Goal: Contribute content

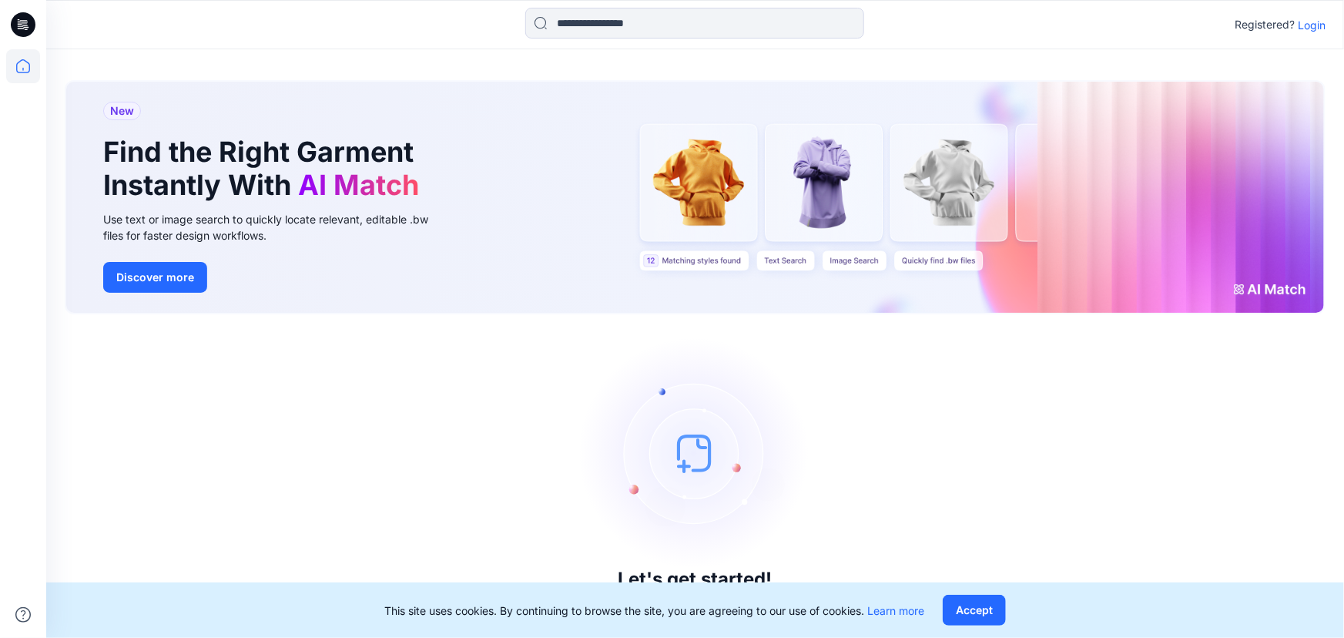
click at [1308, 22] on p "Login" at bounding box center [1312, 25] width 28 height 16
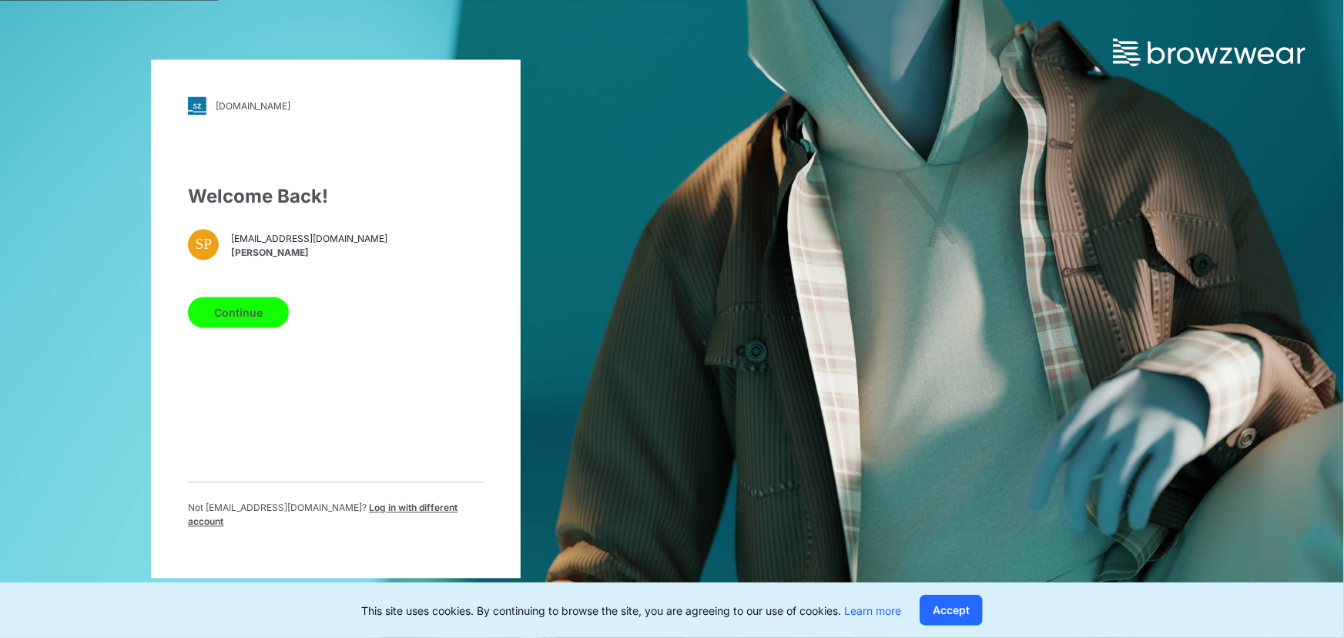
click at [263, 320] on button "Continue" at bounding box center [238, 312] width 101 height 31
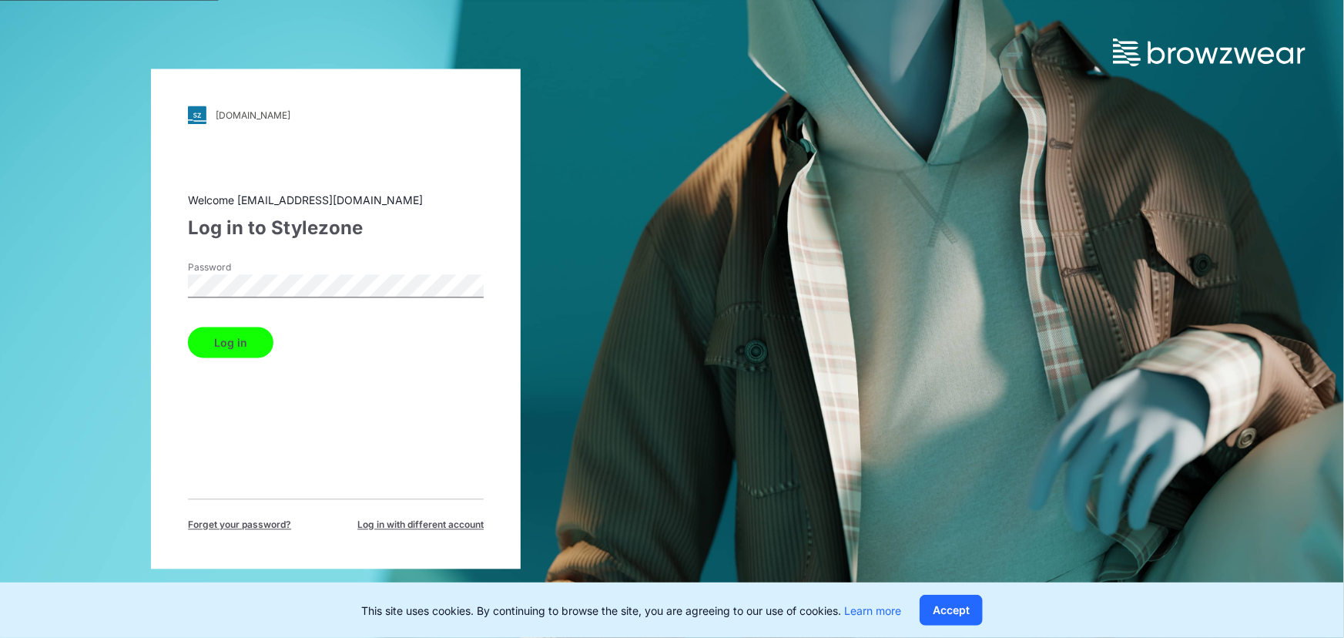
click at [148, 297] on div "walmart.stylezone.com Loading... Welcome sampathpe@star.lk Log in to Stylezone …" at bounding box center [336, 319] width 672 height 638
click at [233, 336] on button "Log in" at bounding box center [230, 342] width 85 height 31
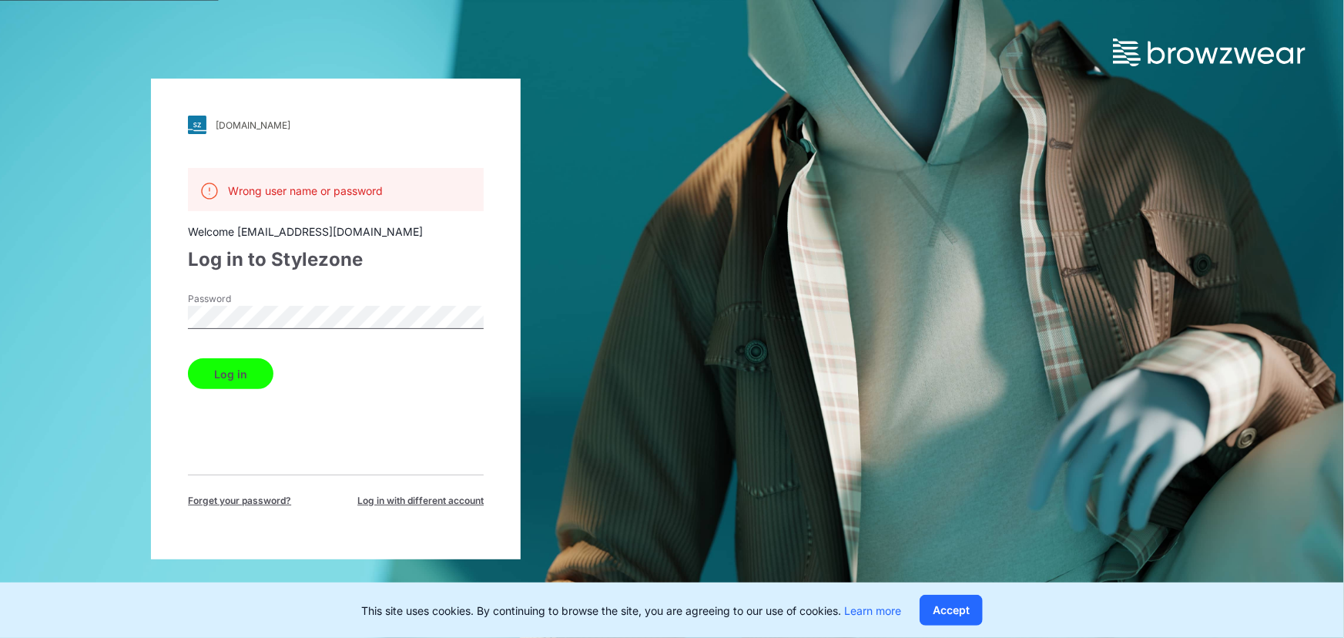
click at [41, 320] on div "walmart.stylezone.com Loading... Wrong user name or password Welcome sampathpe@…" at bounding box center [336, 319] width 672 height 638
click at [221, 372] on button "Log in" at bounding box center [230, 373] width 85 height 31
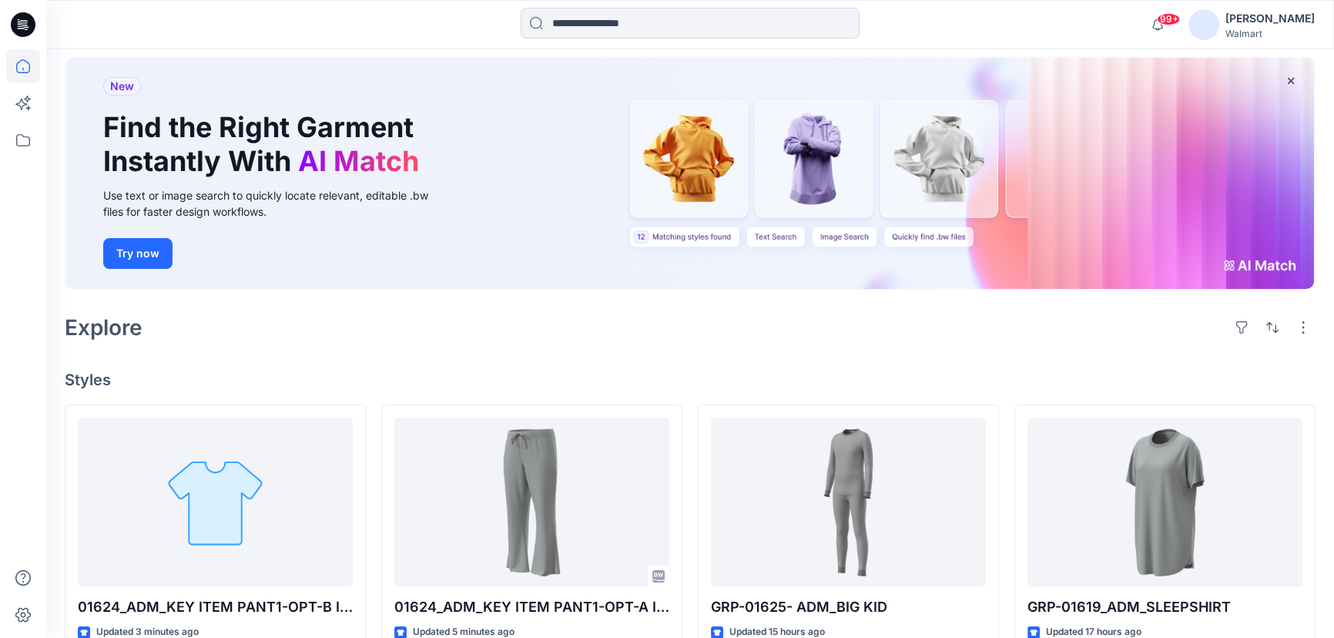
scroll to position [280, 0]
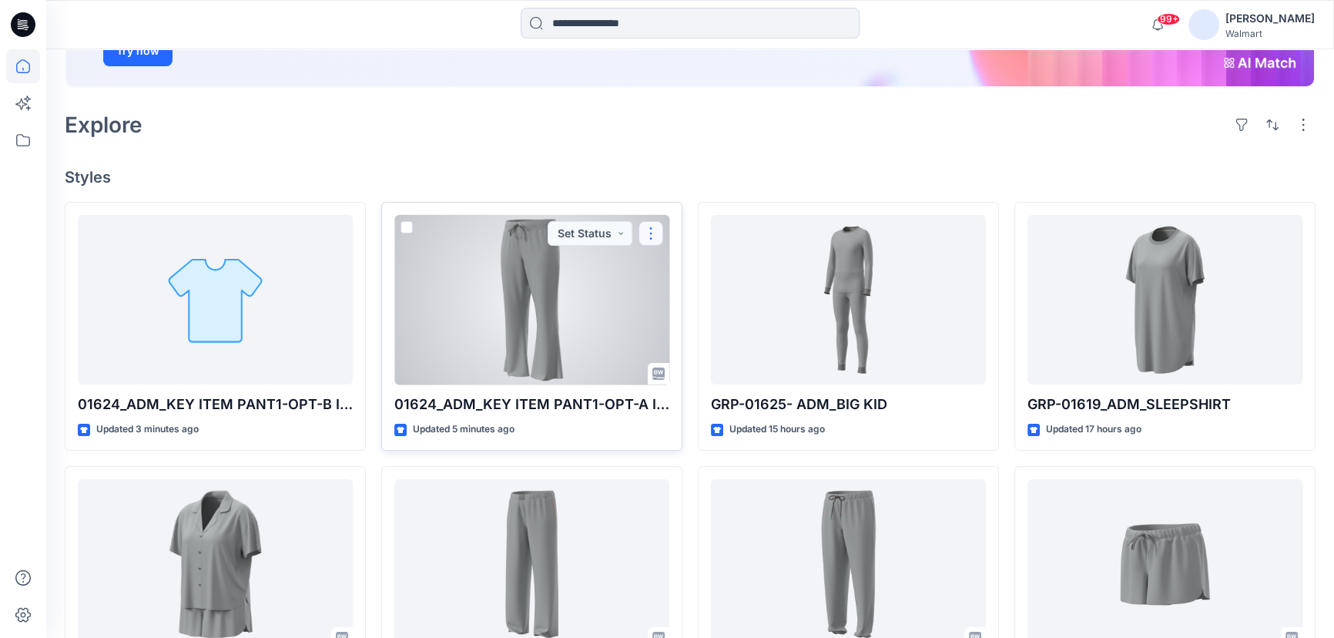
click at [653, 231] on button "button" at bounding box center [651, 233] width 25 height 25
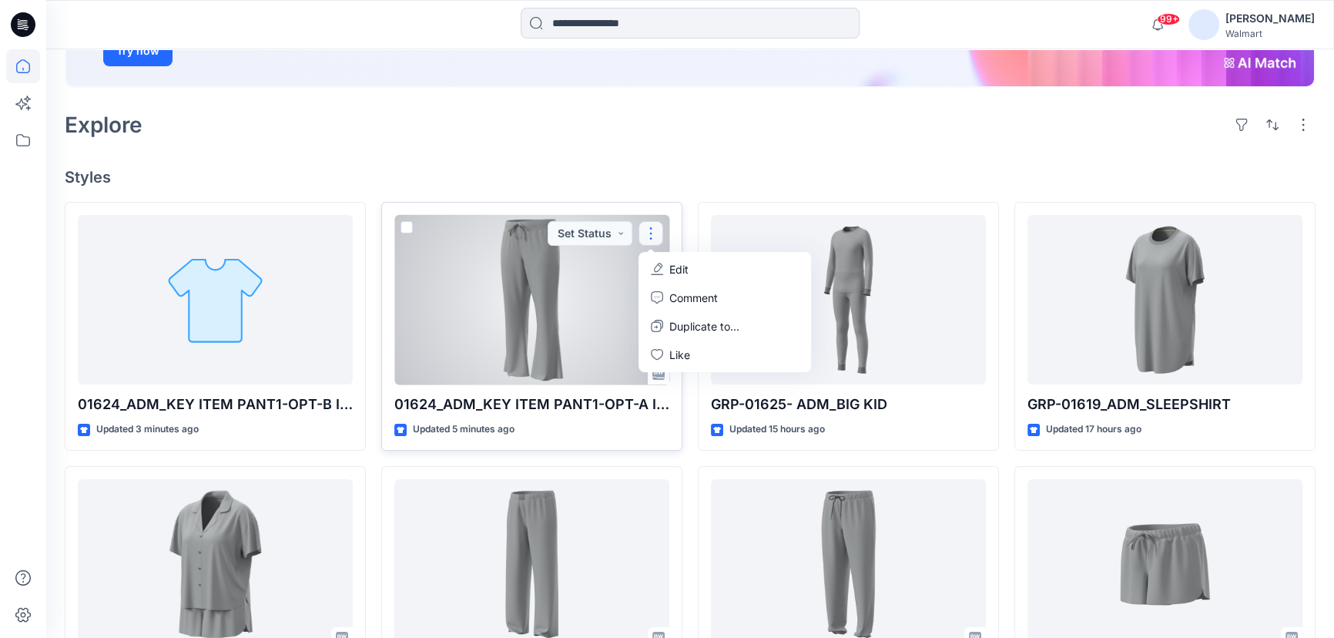
click at [682, 270] on p "Edit" at bounding box center [678, 269] width 19 height 16
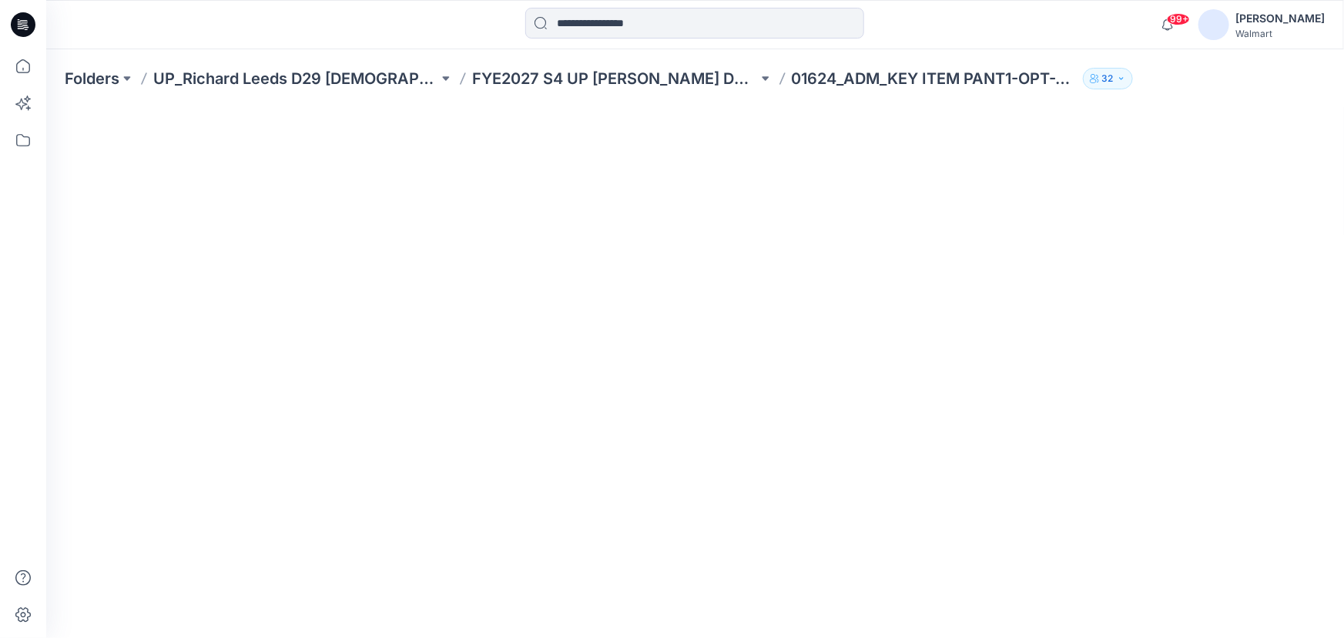
scroll to position [31, 0]
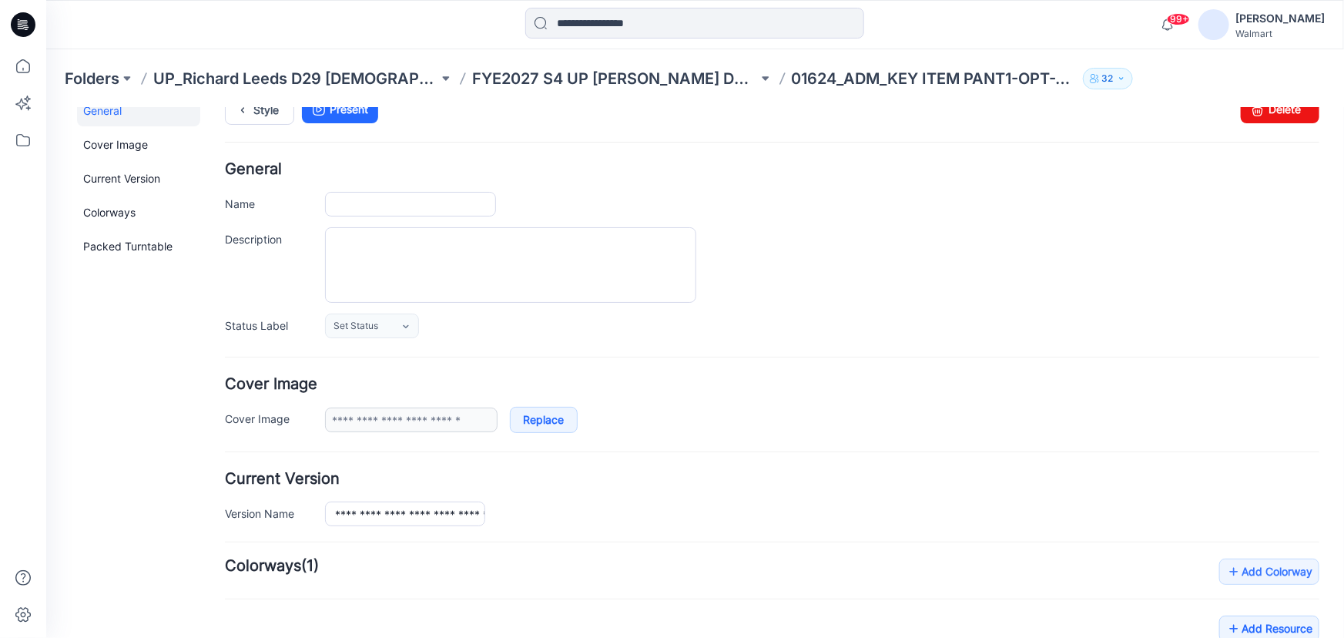
type input "**********"
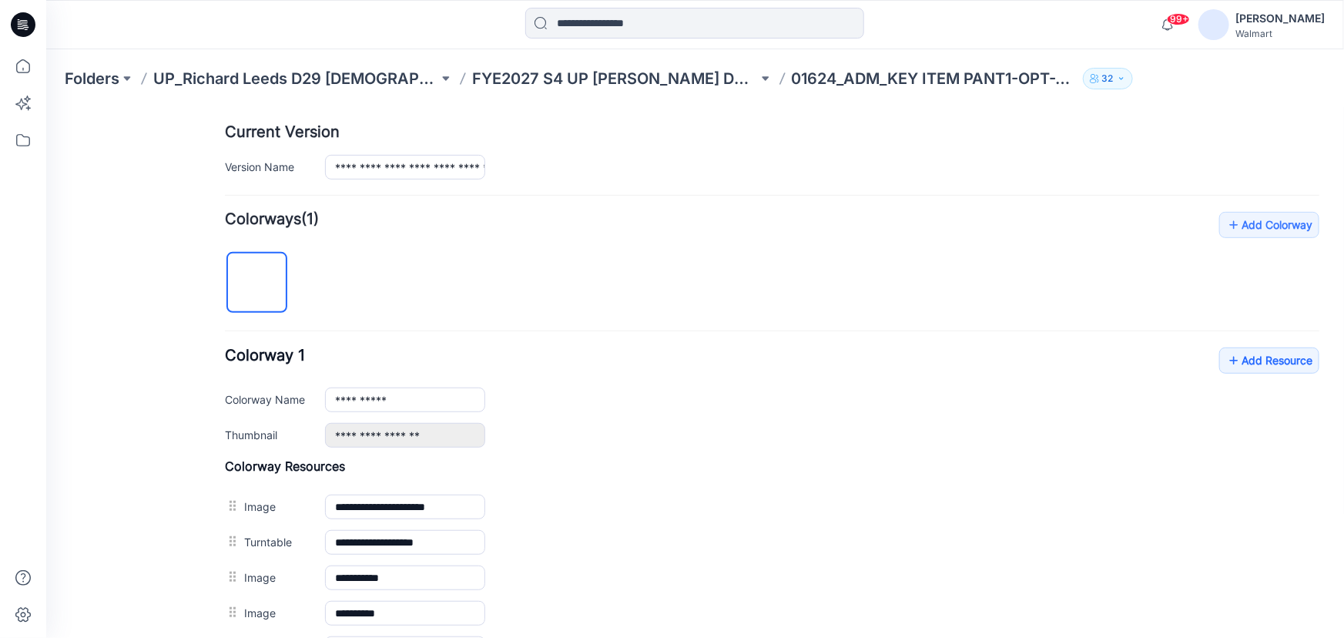
scroll to position [381, 0]
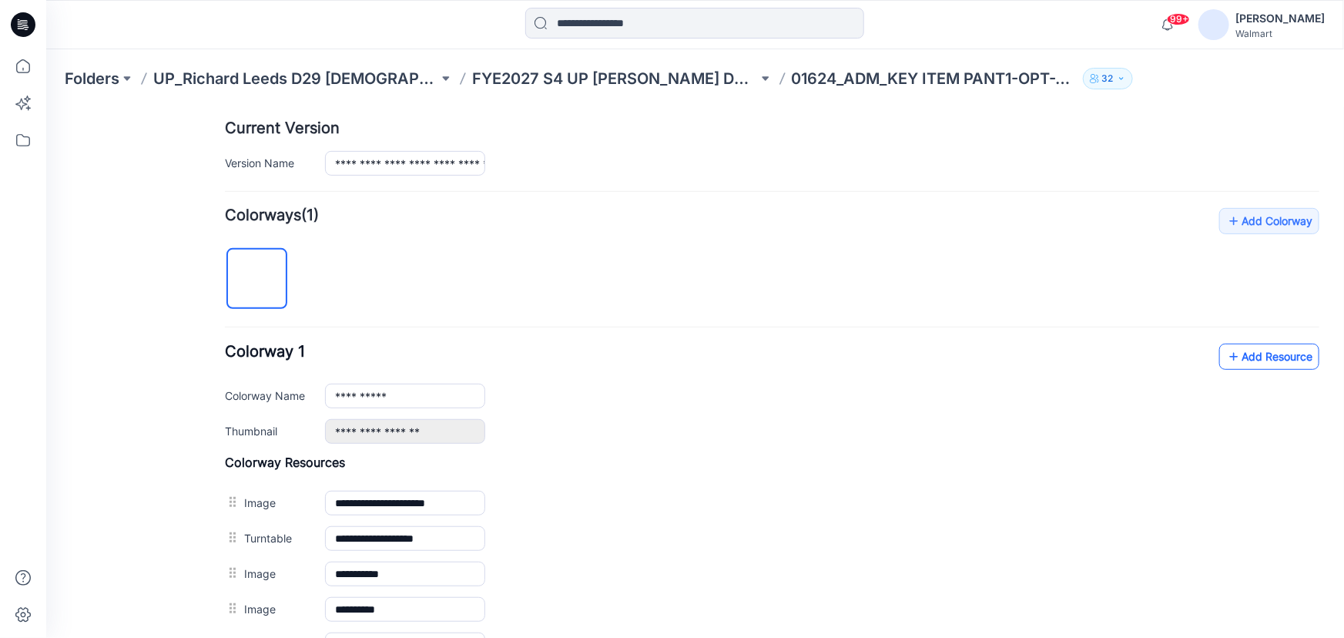
click at [1231, 357] on link "Add Resource" at bounding box center [1269, 356] width 100 height 26
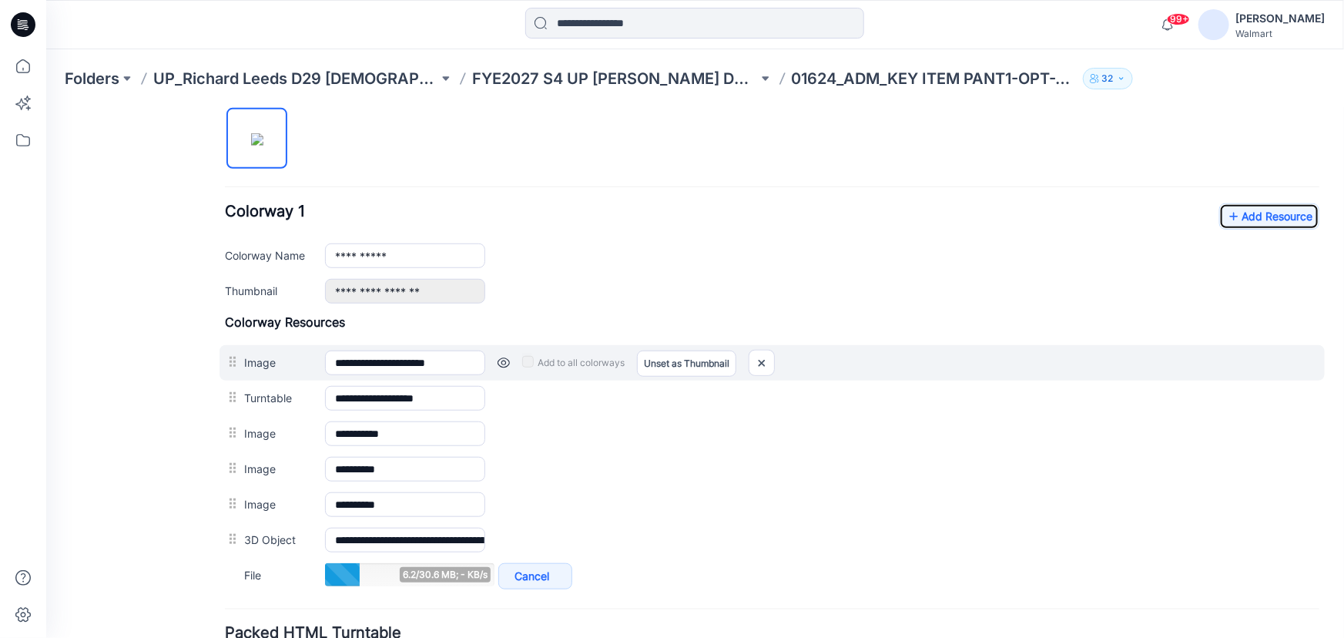
scroll to position [592, 0]
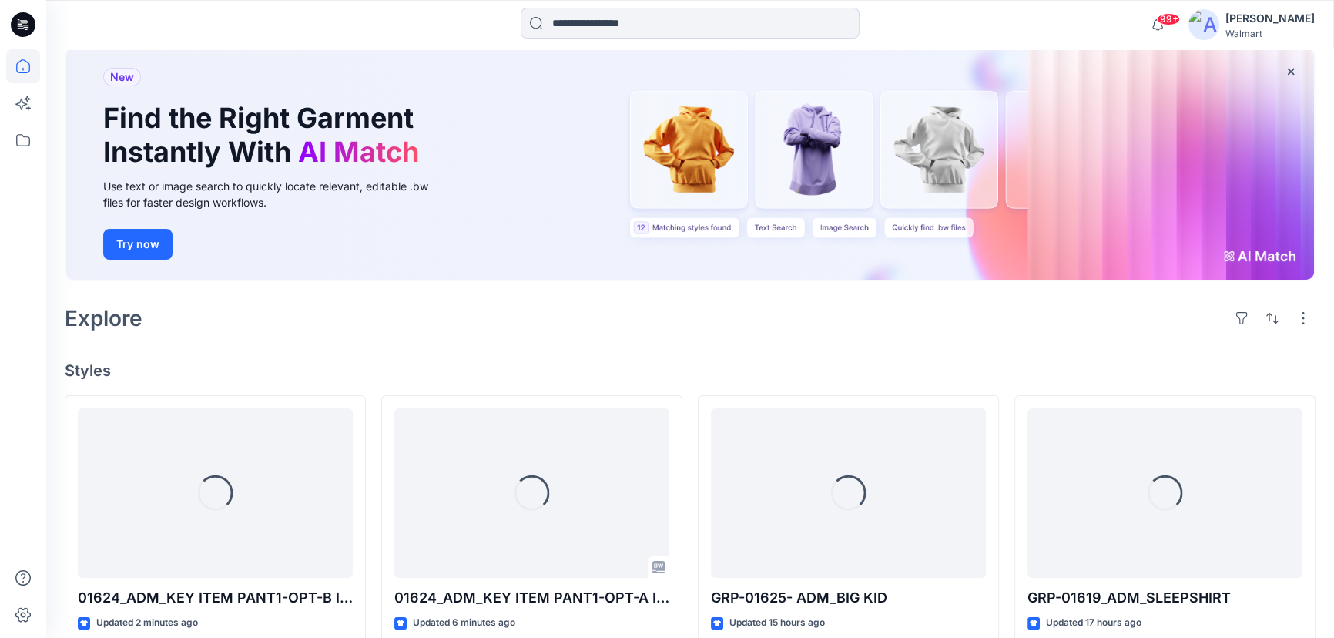
scroll to position [280, 0]
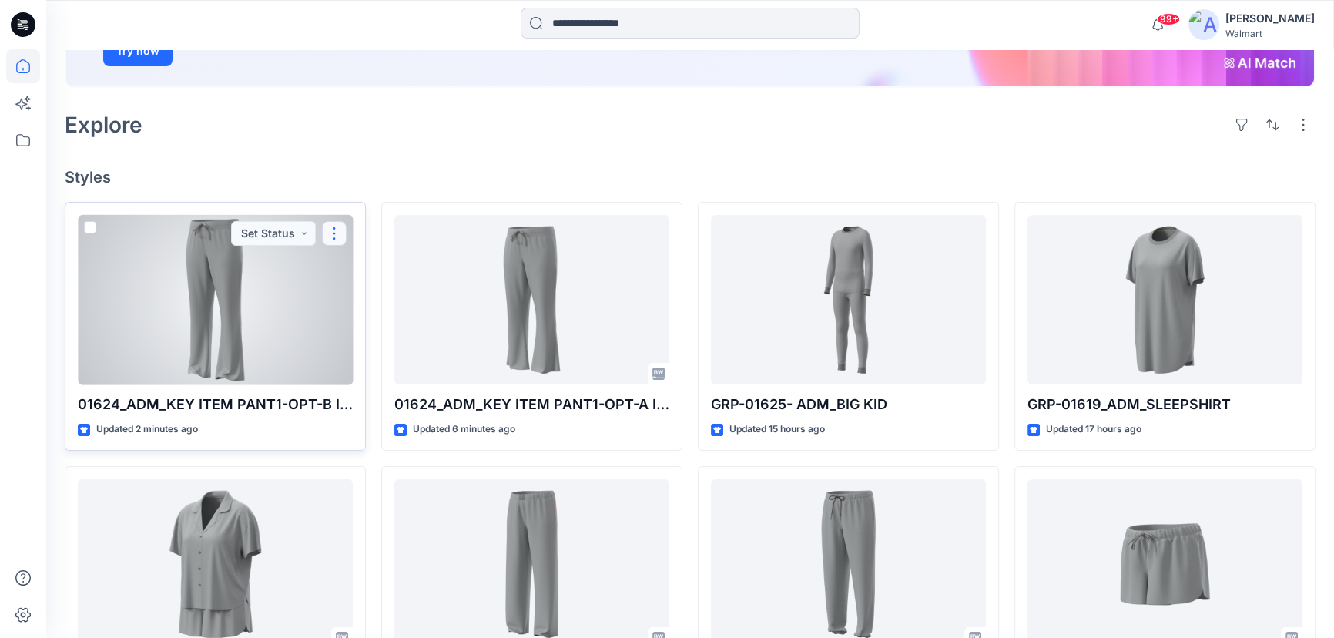
click at [338, 231] on button "button" at bounding box center [334, 233] width 25 height 25
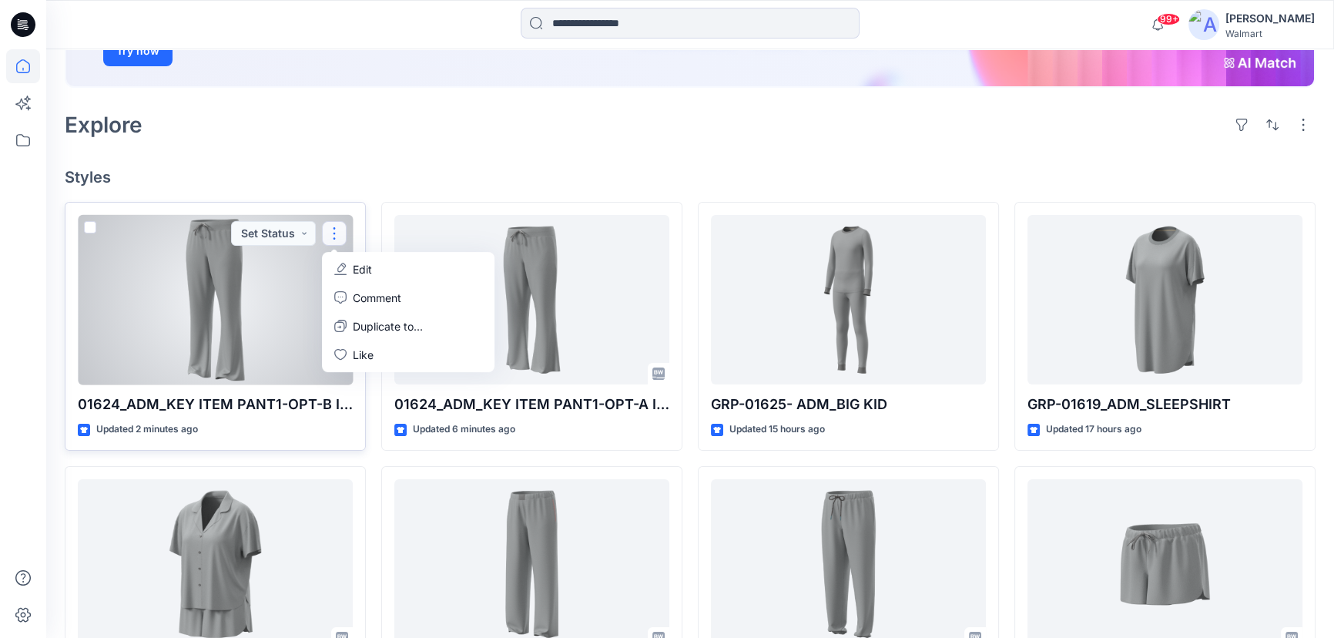
click at [364, 263] on p "Edit" at bounding box center [362, 269] width 19 height 16
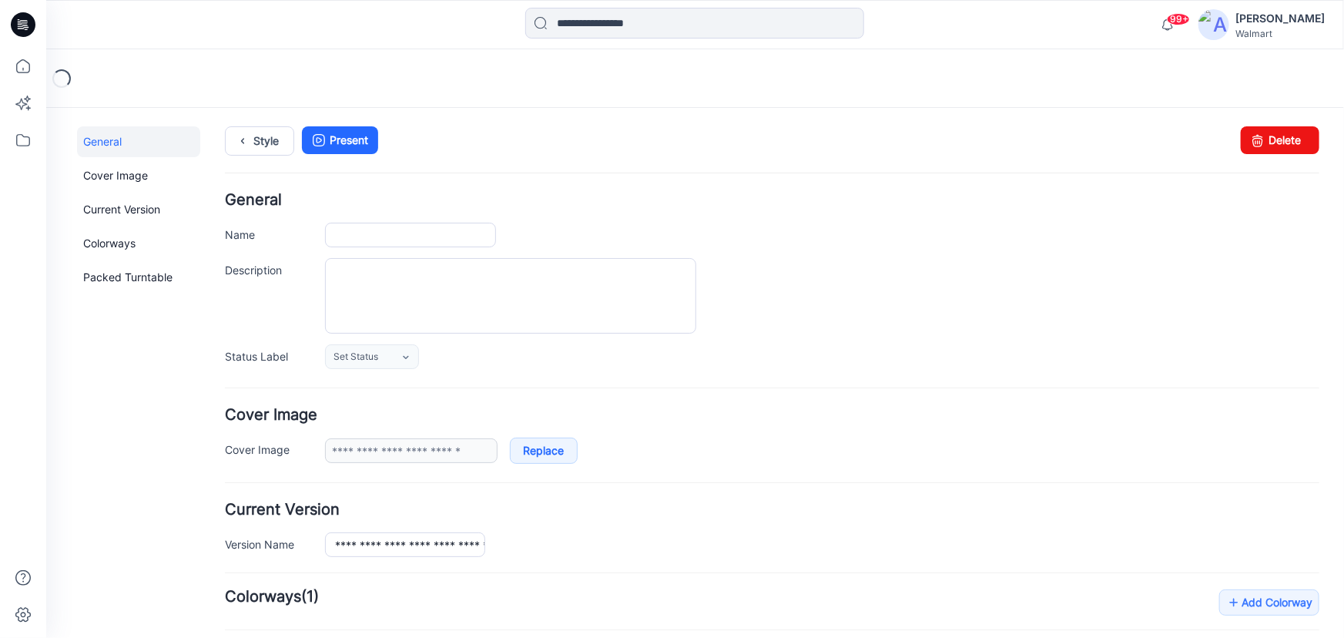
type input "**********"
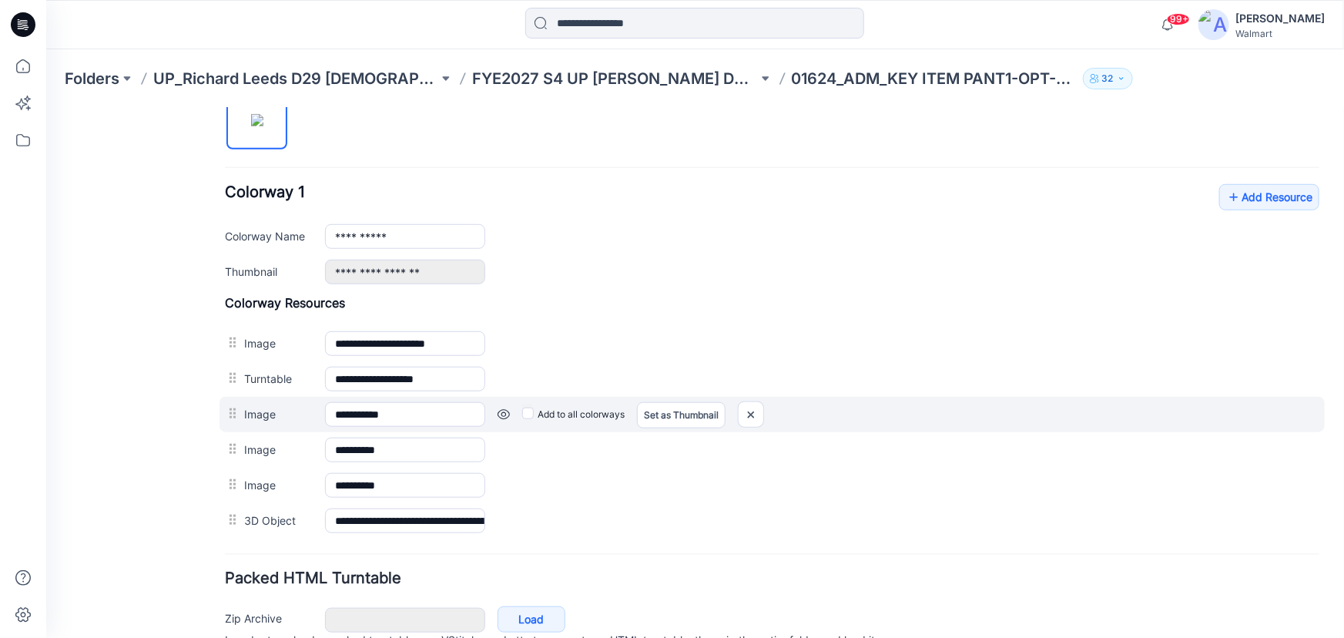
scroll to position [616, 0]
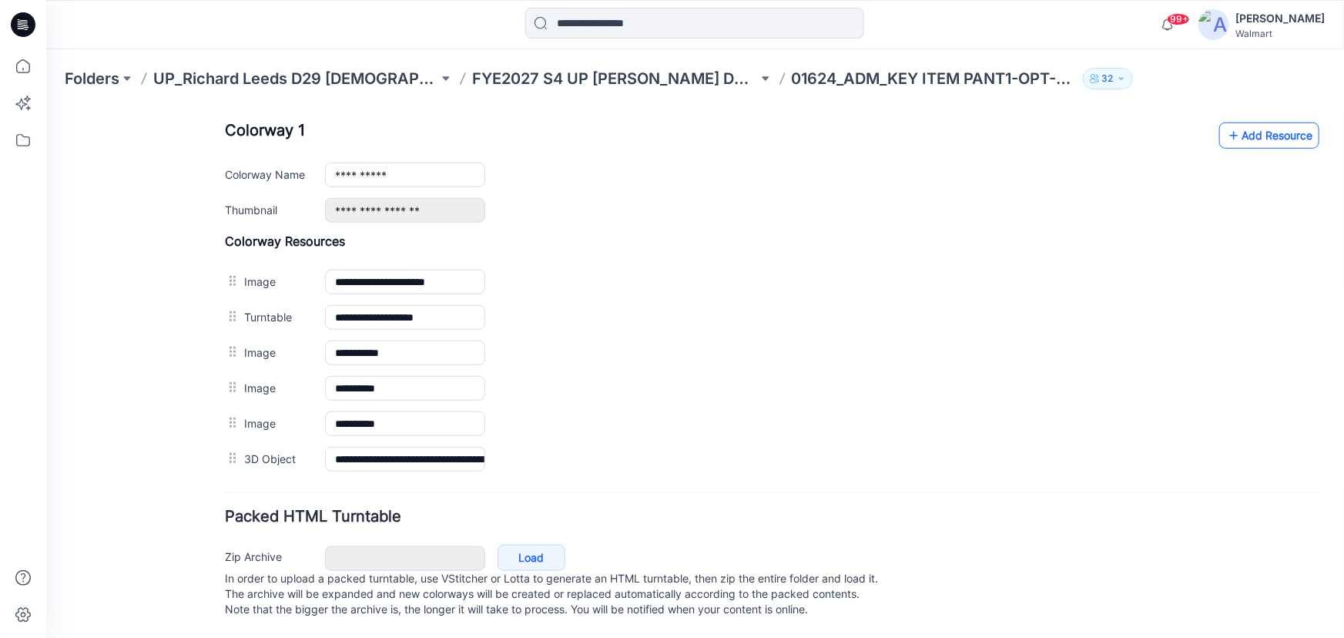
click at [1274, 126] on link "Add Resource" at bounding box center [1269, 135] width 100 height 26
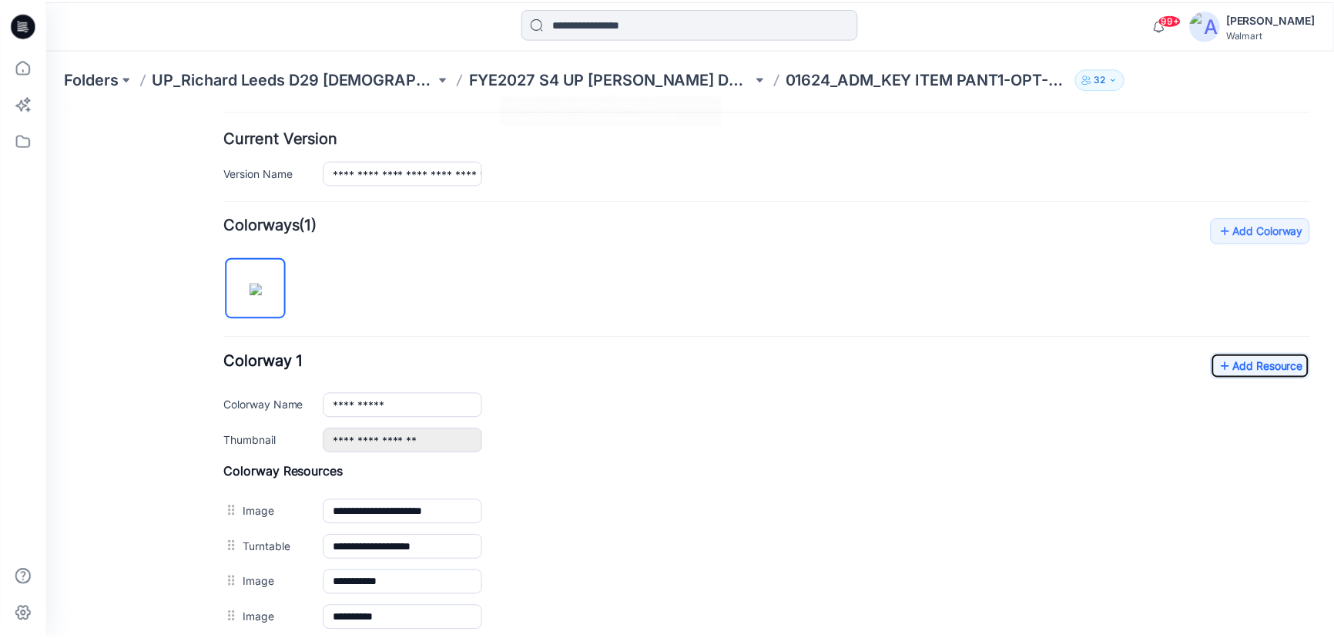
scroll to position [371, 0]
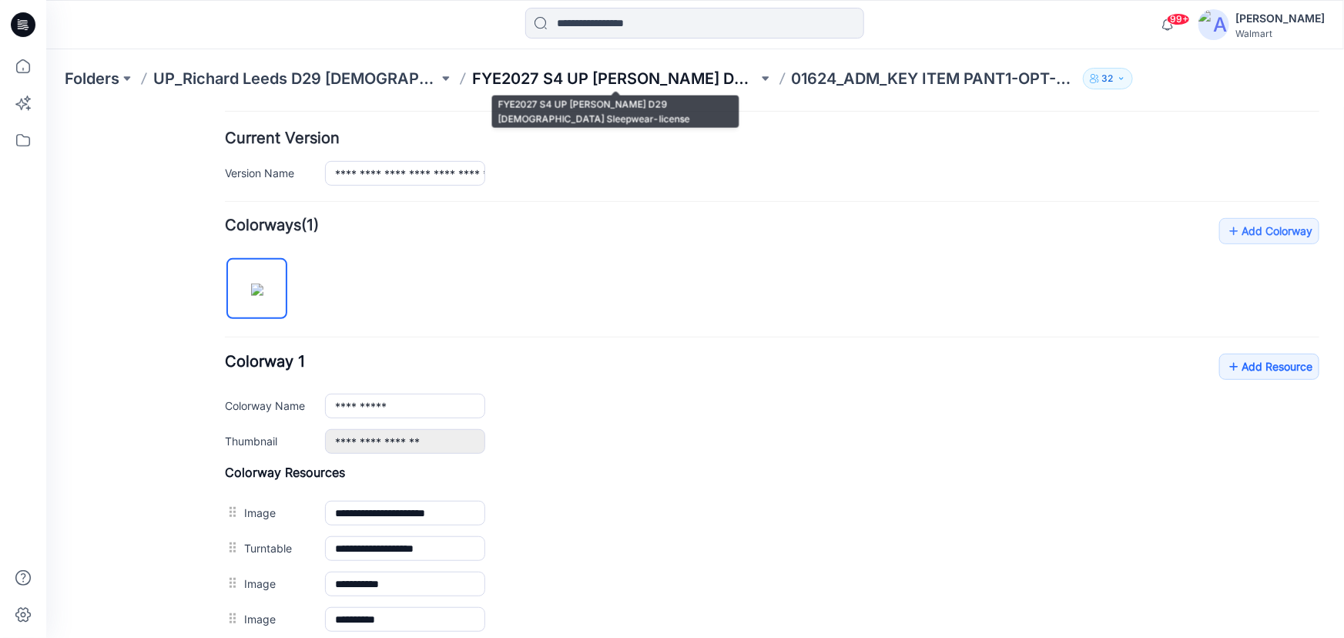
click at [518, 72] on p "FYE2027 S4 UP Richard Leeds D29 Ladies Sleepwear-license" at bounding box center [614, 79] width 285 height 22
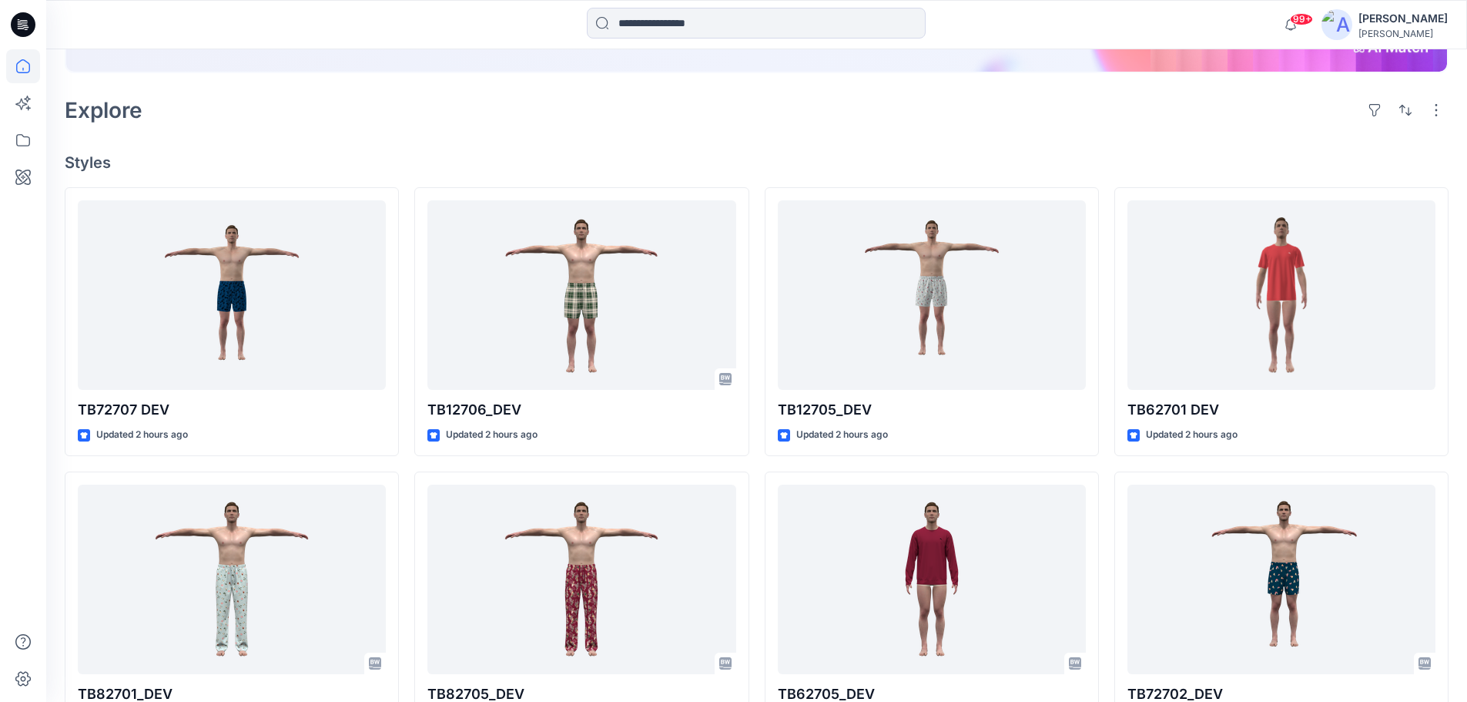
scroll to position [243, 0]
